Goal: Transaction & Acquisition: Purchase product/service

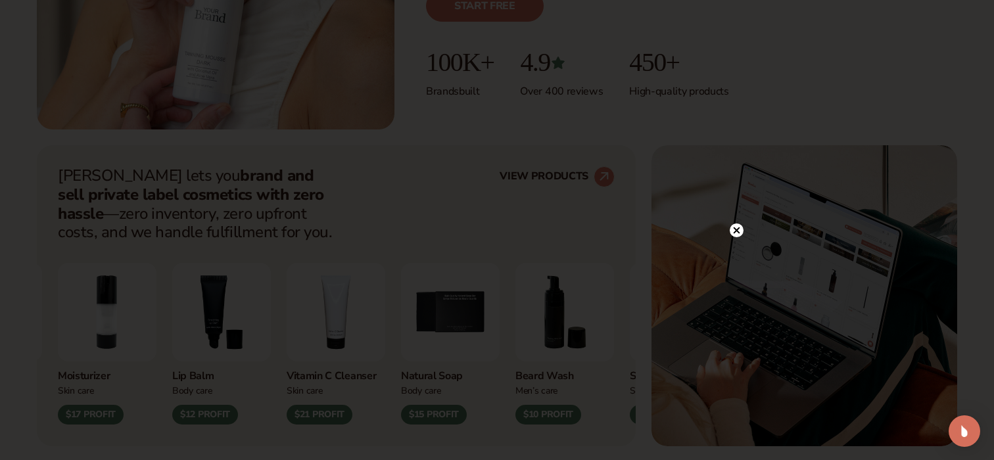
scroll to position [402, 0]
click at [733, 54] on circle at bounding box center [737, 54] width 14 height 14
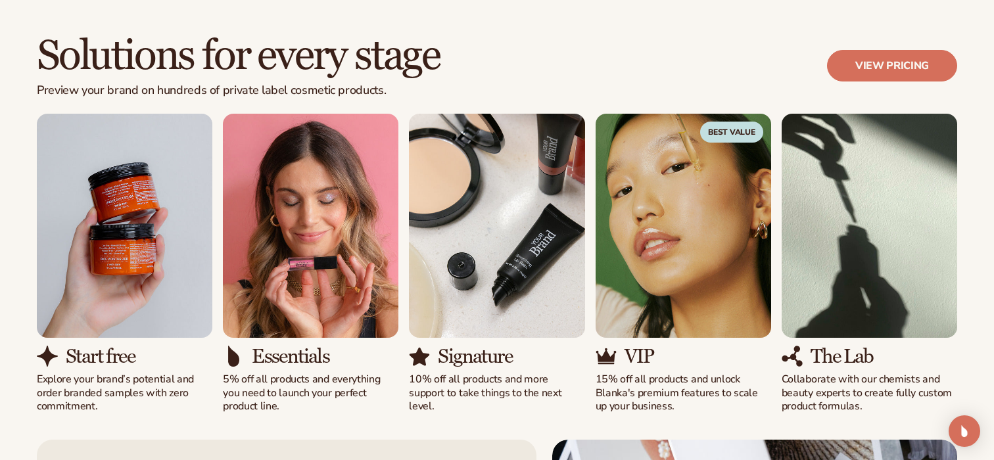
scroll to position [1115, 0]
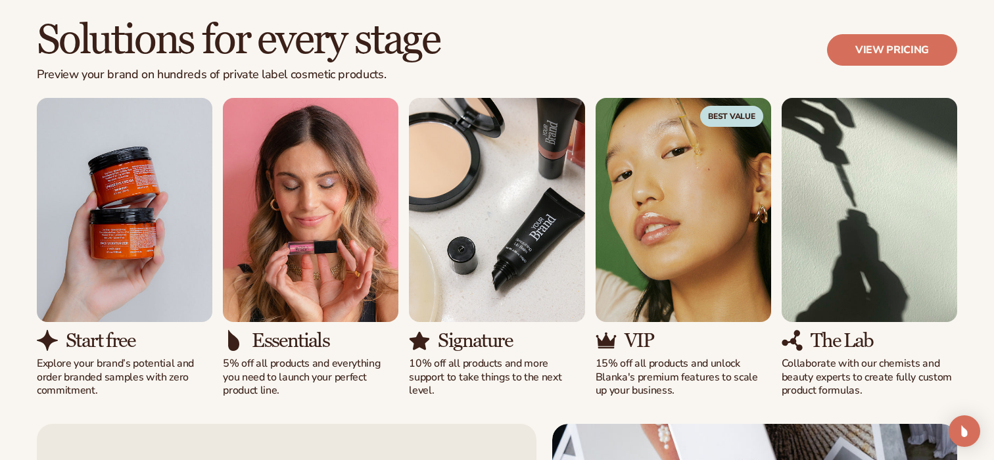
click at [145, 274] on img "1 / 5" at bounding box center [124, 210] width 175 height 224
click at [80, 378] on p "Explore your brand’s potential and order branded samples with zero commitment." at bounding box center [124, 377] width 175 height 41
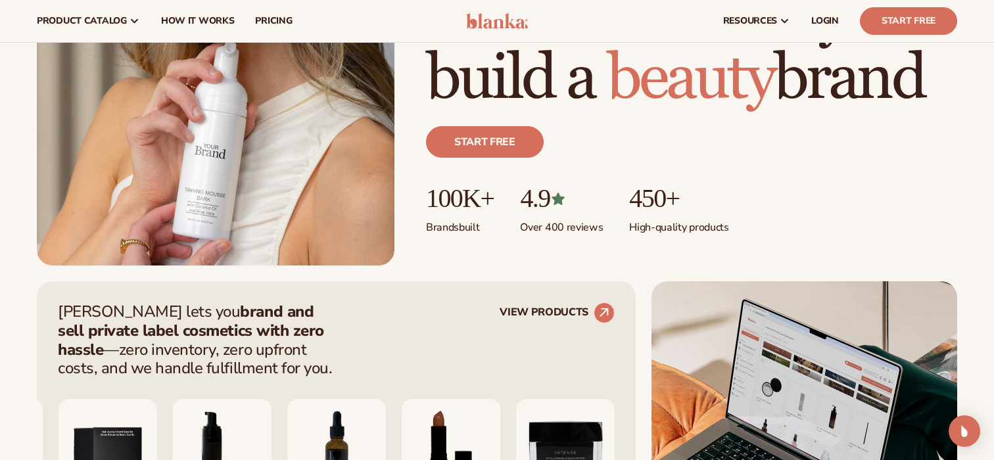
scroll to position [232, 0]
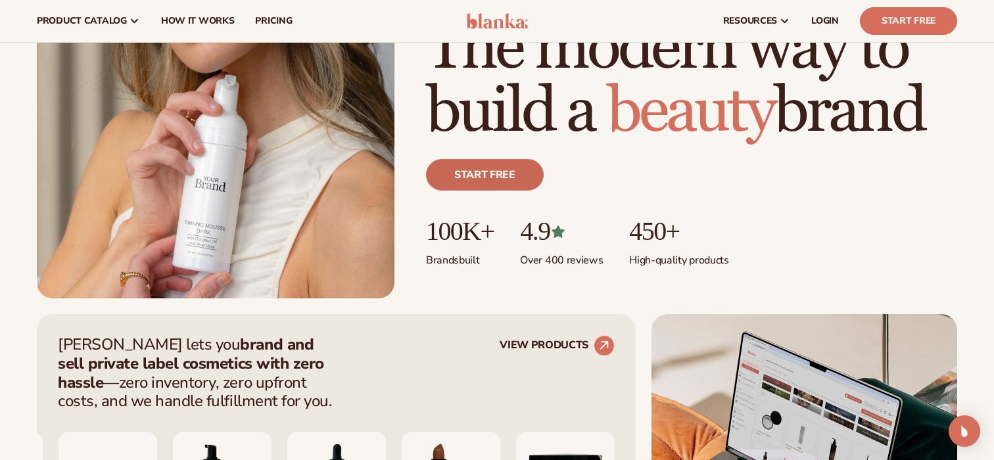
click at [467, 185] on link "Start free" at bounding box center [485, 175] width 118 height 32
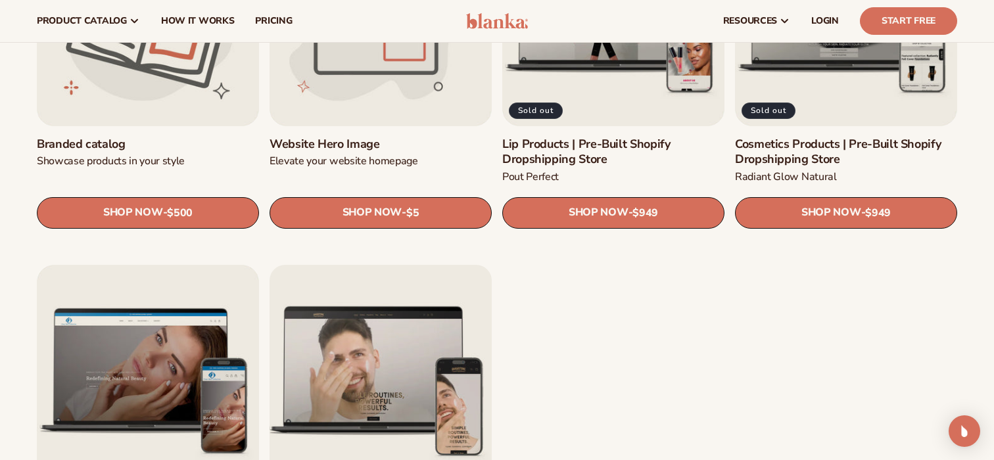
scroll to position [1565, 0]
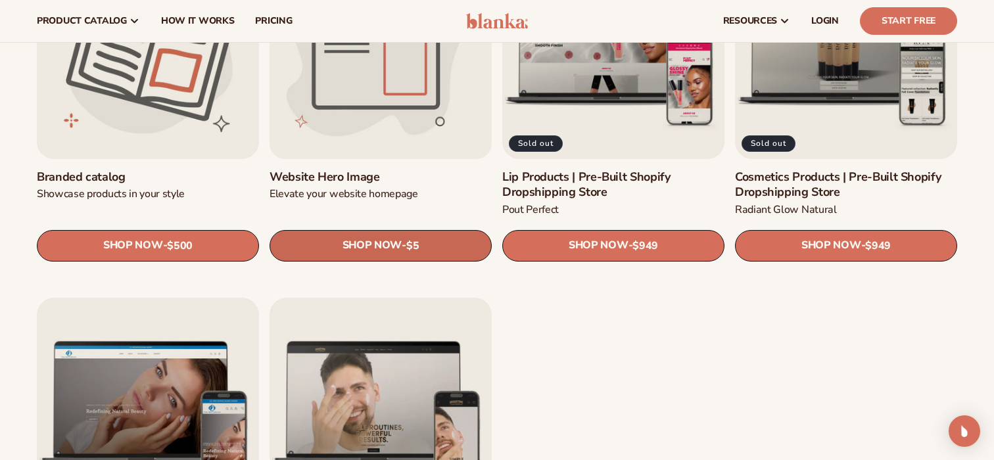
click at [352, 241] on span "SHOP NOW" at bounding box center [371, 245] width 59 height 12
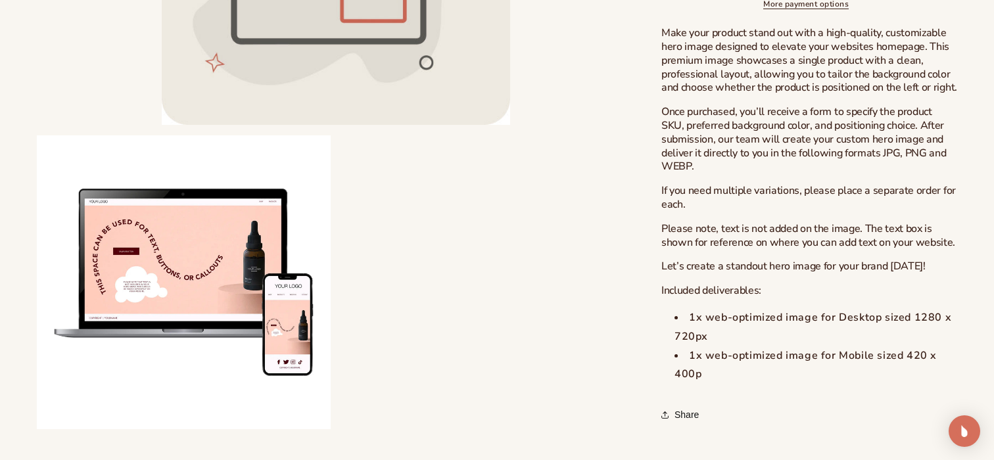
scroll to position [471, 0]
